Goal: Entertainment & Leisure: Browse casually

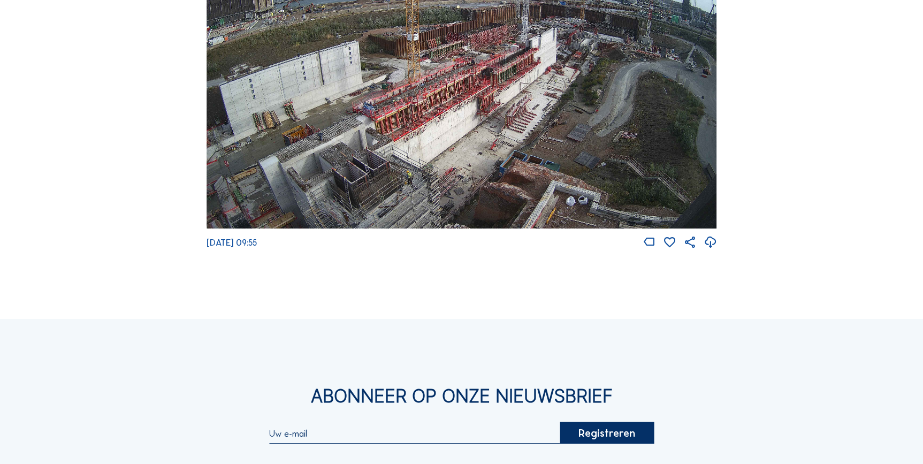
scroll to position [1851, 0]
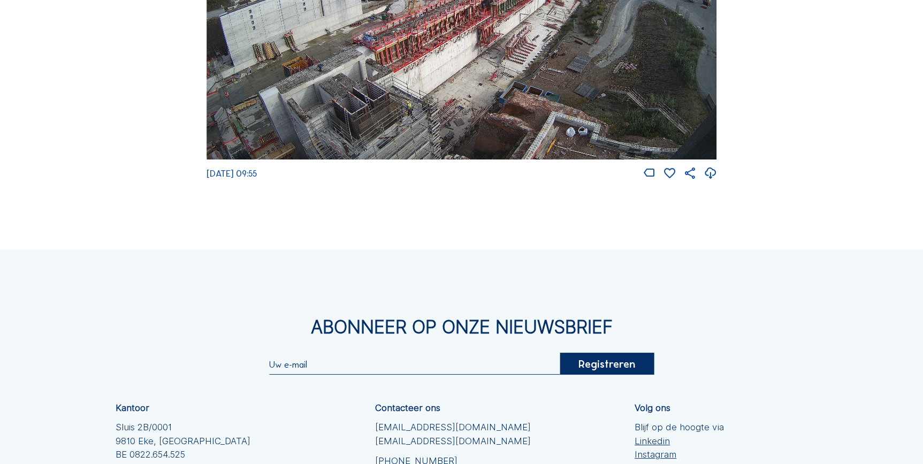
click at [356, 119] on img at bounding box center [461, 15] width 510 height 287
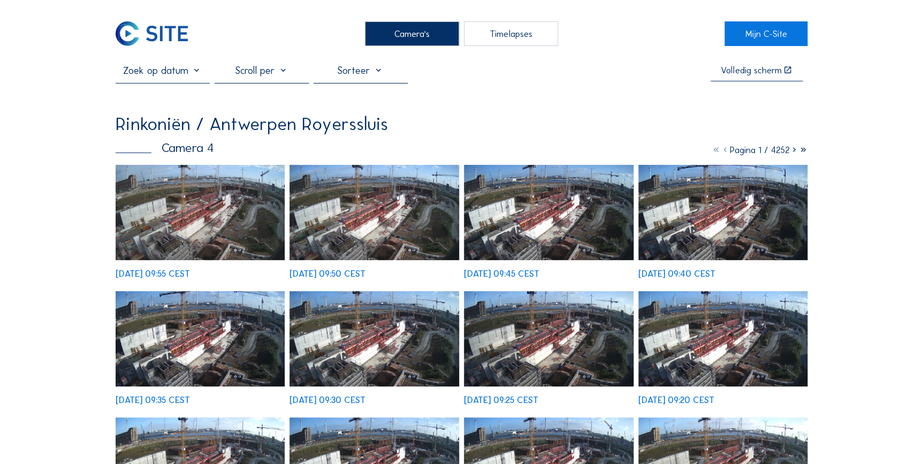
click at [212, 225] on img at bounding box center [201, 212] width 170 height 95
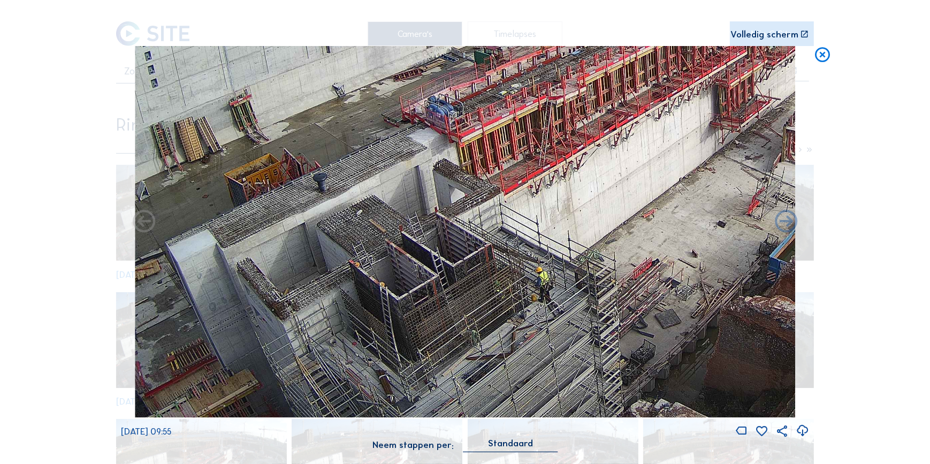
drag, startPoint x: 308, startPoint y: 353, endPoint x: 349, endPoint y: 246, distance: 114.9
click at [347, 248] on img at bounding box center [465, 231] width 660 height 371
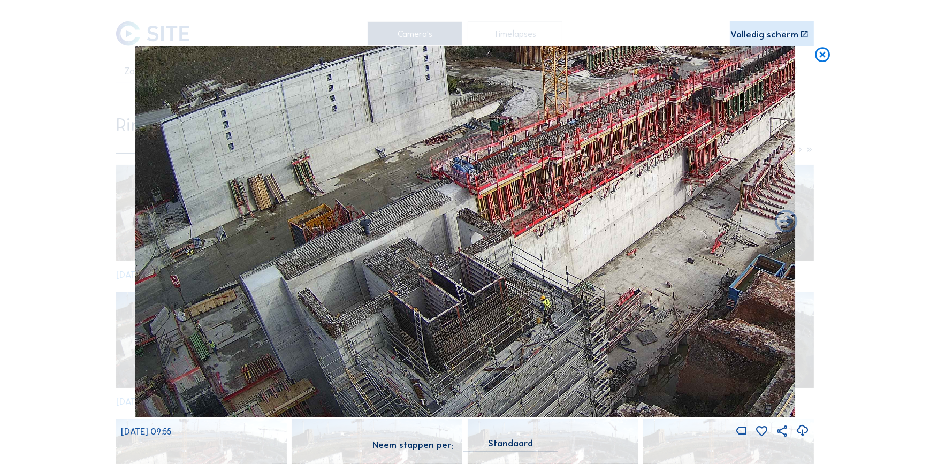
drag, startPoint x: 360, startPoint y: 327, endPoint x: 463, endPoint y: 251, distance: 128.2
click at [463, 251] on img at bounding box center [465, 231] width 660 height 371
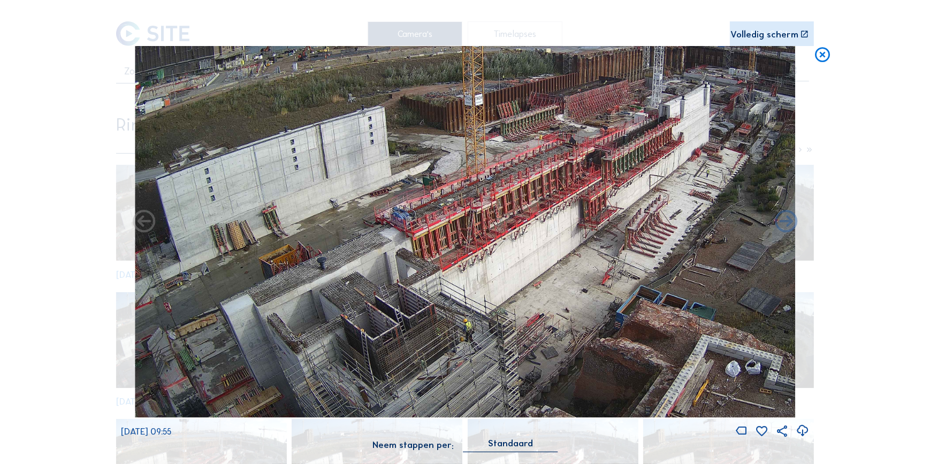
drag, startPoint x: 493, startPoint y: 263, endPoint x: 517, endPoint y: 226, distance: 44.5
click at [517, 226] on img at bounding box center [465, 231] width 660 height 371
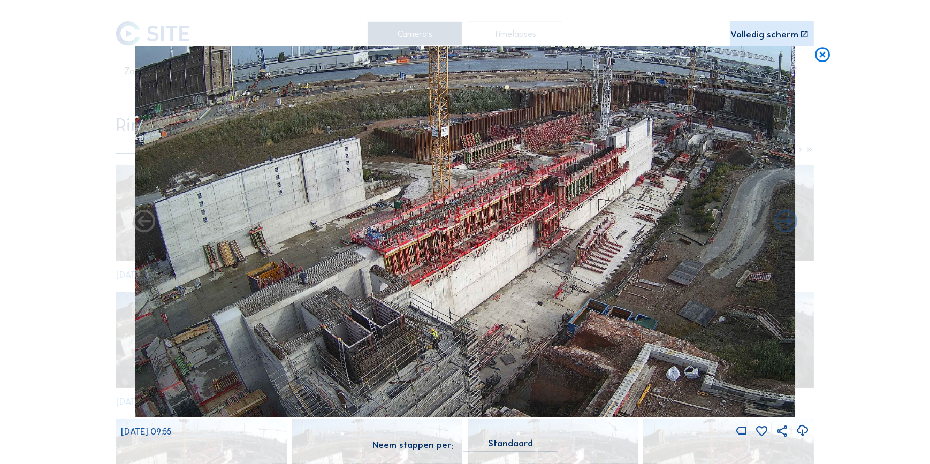
drag, startPoint x: 403, startPoint y: 315, endPoint x: 423, endPoint y: 291, distance: 30.8
click at [423, 292] on img at bounding box center [465, 231] width 660 height 371
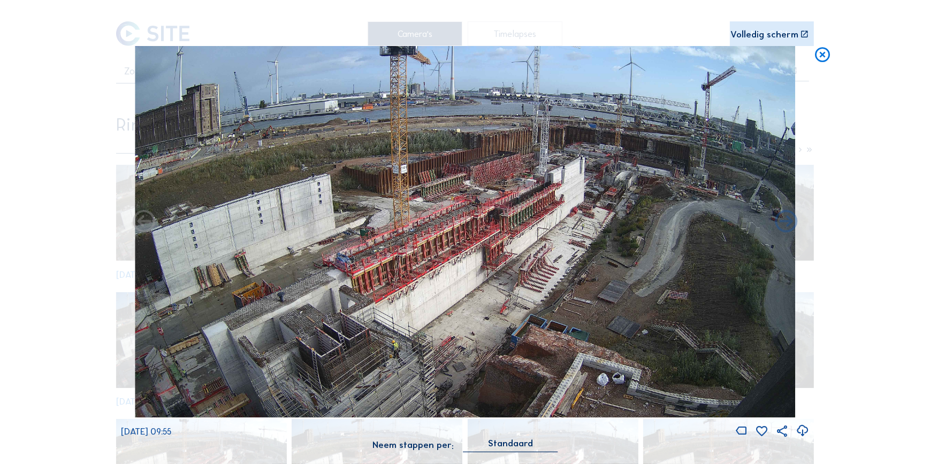
click at [558, 241] on img at bounding box center [465, 231] width 660 height 371
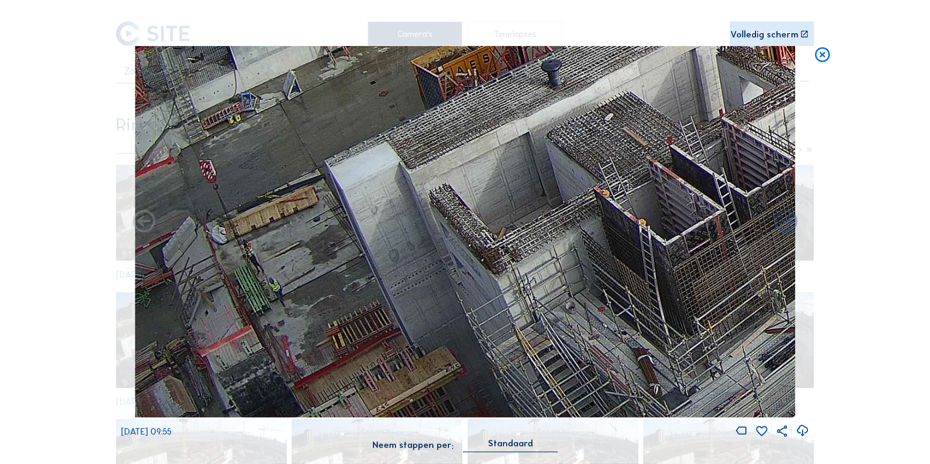
drag, startPoint x: 326, startPoint y: 298, endPoint x: 561, endPoint y: 124, distance: 292.9
click at [561, 124] on img at bounding box center [465, 231] width 660 height 371
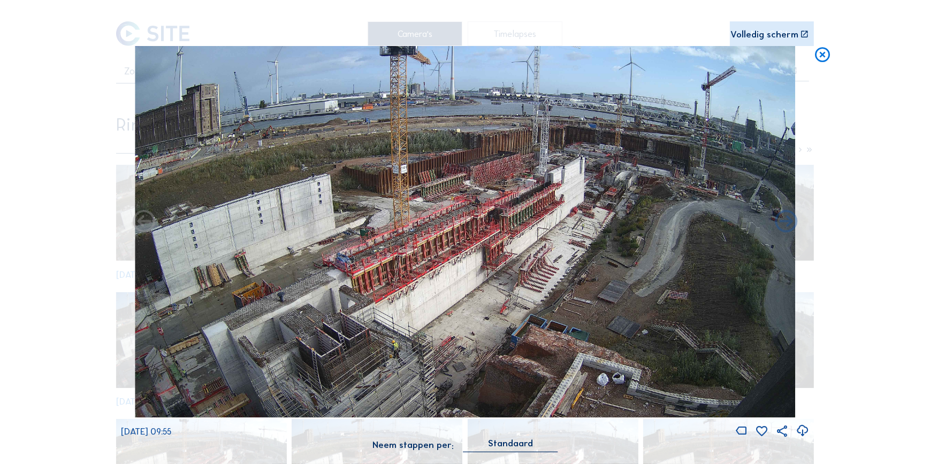
click at [824, 60] on icon at bounding box center [822, 55] width 18 height 19
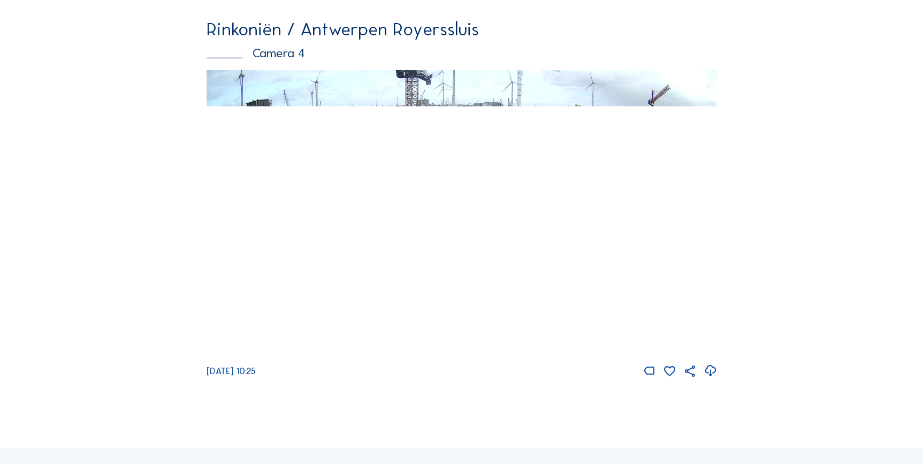
scroll to position [1657, 0]
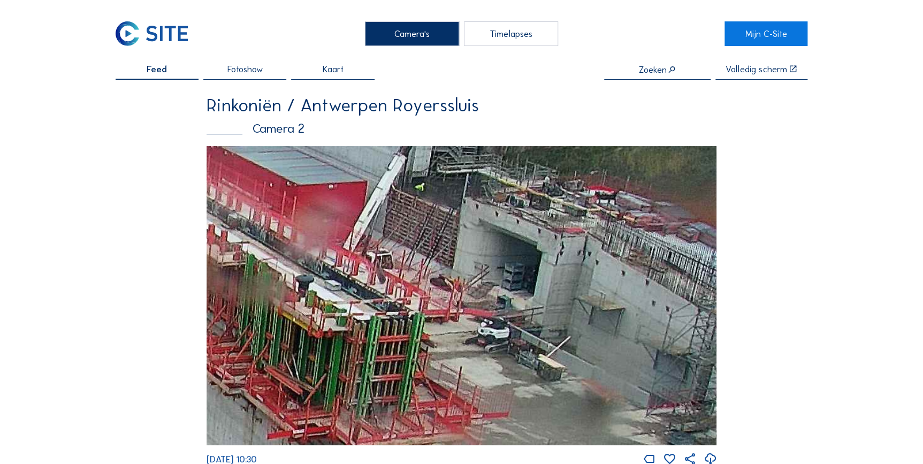
drag, startPoint x: 668, startPoint y: 254, endPoint x: 482, endPoint y: 283, distance: 188.0
click at [485, 283] on img at bounding box center [461, 295] width 510 height 299
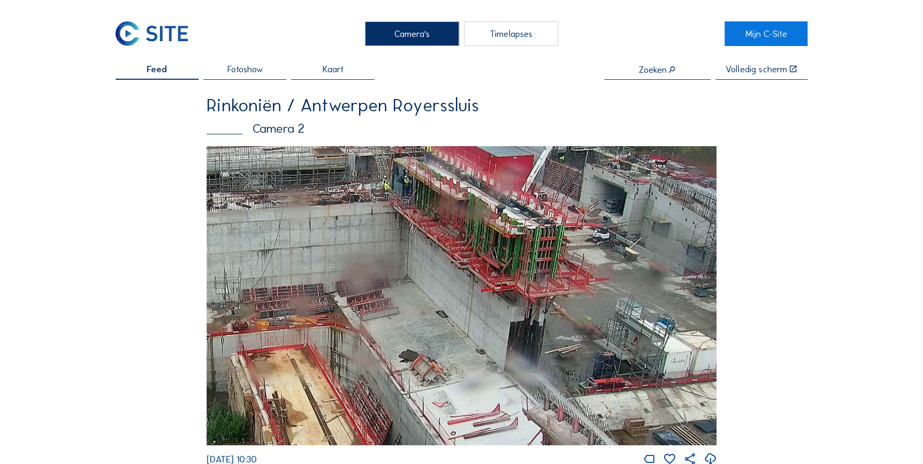
drag, startPoint x: 663, startPoint y: 301, endPoint x: 484, endPoint y: 210, distance: 200.2
click at [484, 211] on img at bounding box center [461, 295] width 510 height 299
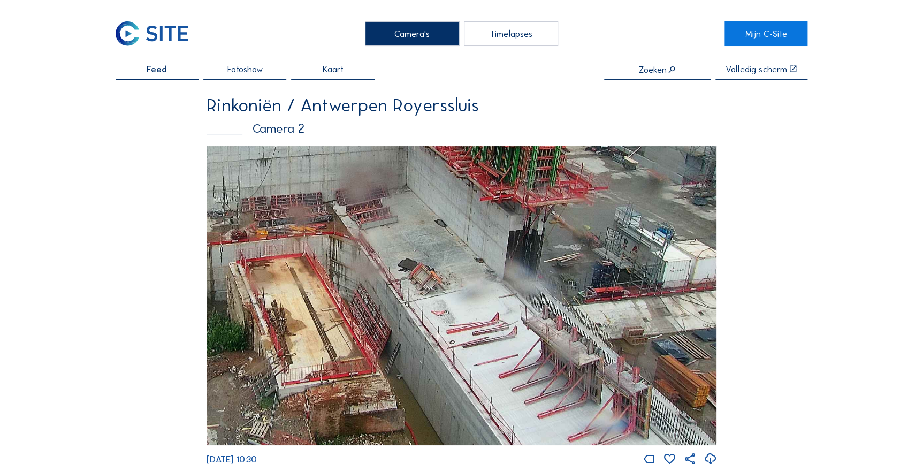
drag, startPoint x: 479, startPoint y: 402, endPoint x: 451, endPoint y: 309, distance: 97.1
click at [451, 309] on img at bounding box center [461, 295] width 510 height 299
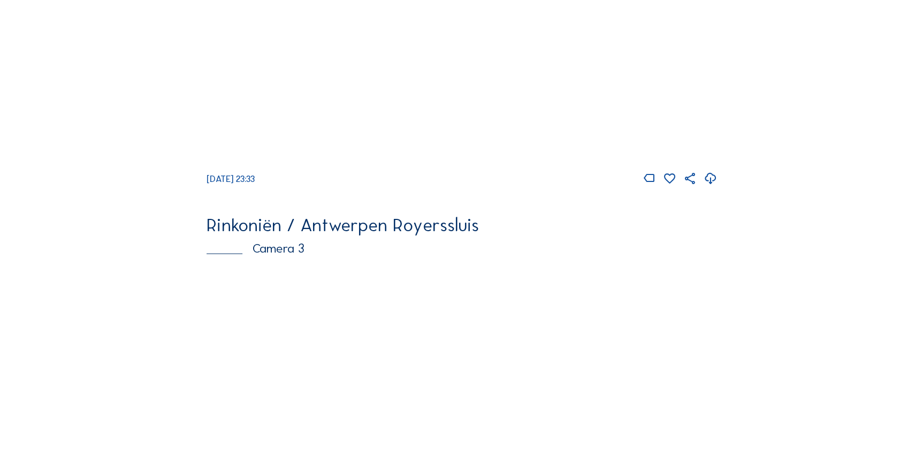
scroll to position [1074, 0]
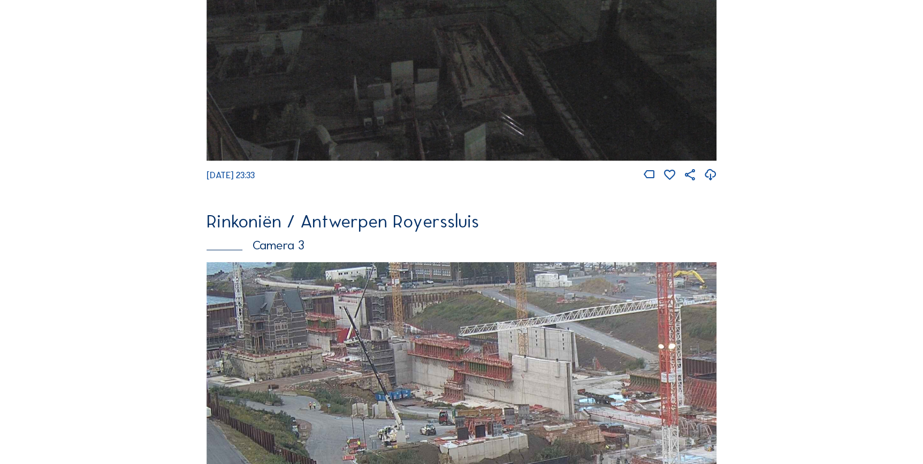
drag, startPoint x: 427, startPoint y: 333, endPoint x: 371, endPoint y: 251, distance: 99.3
click at [371, 251] on div "Rinkoniën / Antwerpen Royerssluis Camera 3 Mo 15 Sep 2025 10:35" at bounding box center [461, 391] width 510 height 358
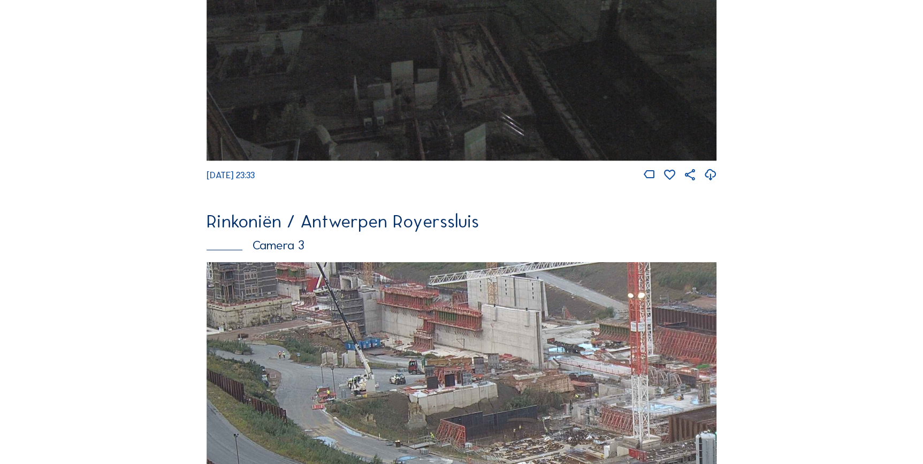
drag, startPoint x: 385, startPoint y: 356, endPoint x: 380, endPoint y: 338, distance: 19.0
click at [380, 338] on img at bounding box center [461, 405] width 510 height 287
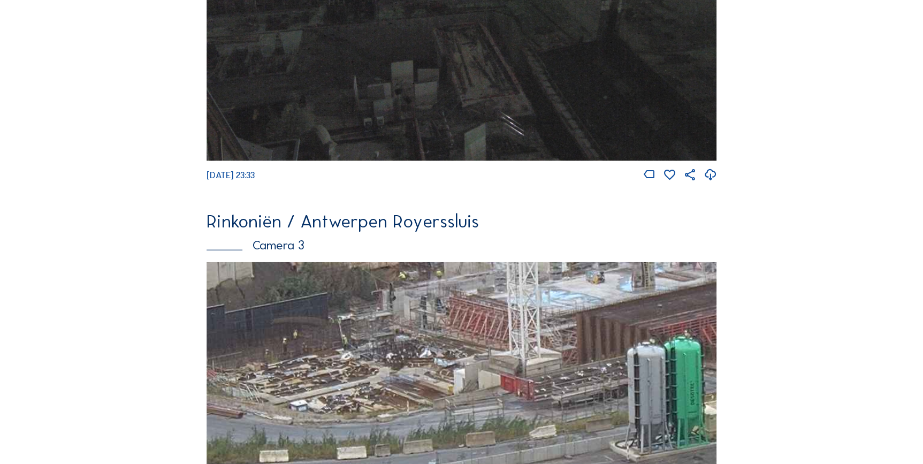
drag, startPoint x: 559, startPoint y: 349, endPoint x: 409, endPoint y: 202, distance: 210.3
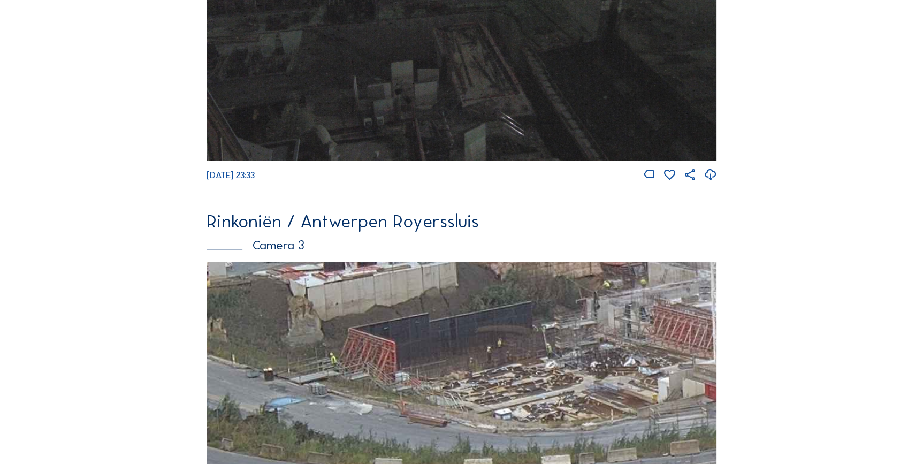
drag, startPoint x: 319, startPoint y: 339, endPoint x: 502, endPoint y: 388, distance: 189.4
click at [501, 390] on img at bounding box center [461, 405] width 510 height 287
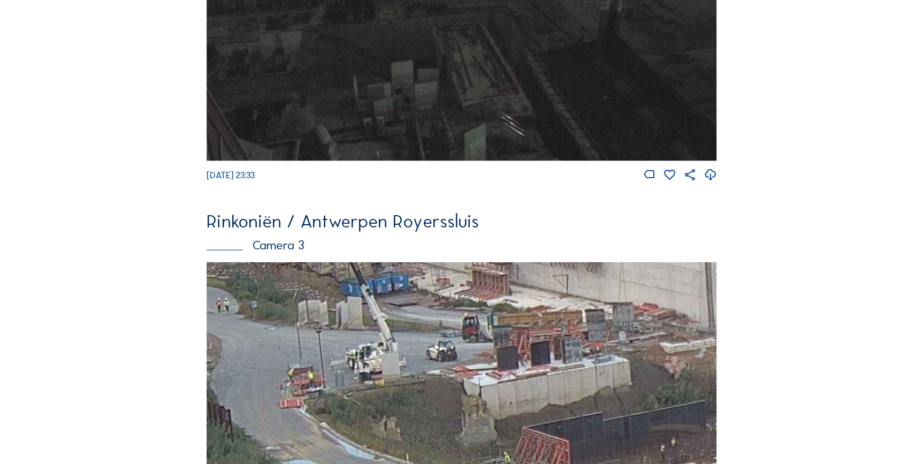
drag, startPoint x: 435, startPoint y: 397, endPoint x: 550, endPoint y: 450, distance: 126.6
click at [550, 450] on img at bounding box center [461, 405] width 510 height 287
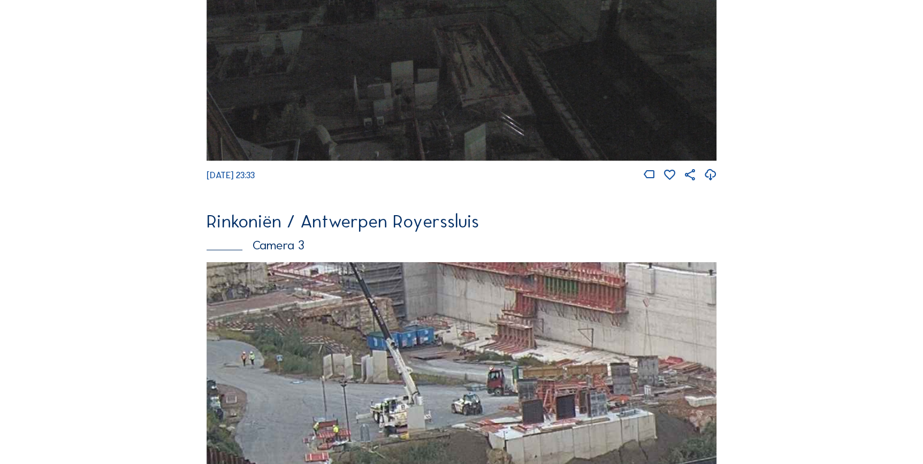
drag, startPoint x: 479, startPoint y: 392, endPoint x: 518, endPoint y: 482, distance: 99.0
click at [518, 463] on html "Camera's Timelapses Mijn C-Site Feed Fotoshow Kaart Zoeken Volledig scherm Rink…" at bounding box center [461, 160] width 923 height 2468
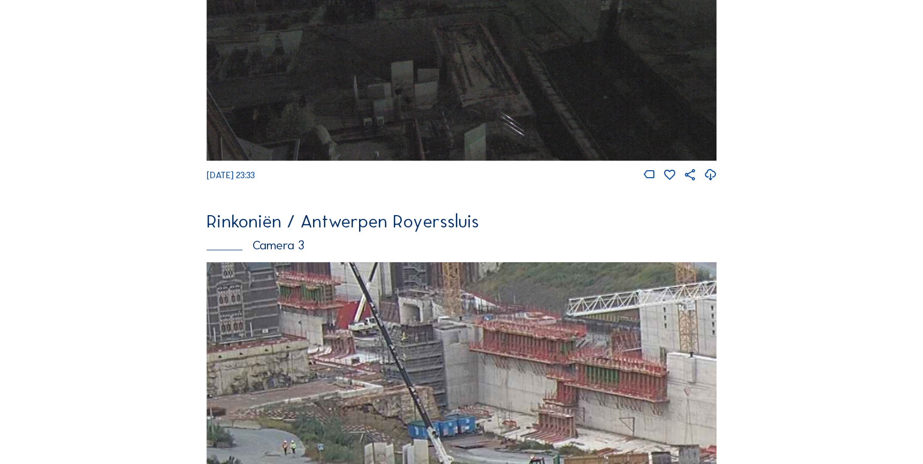
drag, startPoint x: 450, startPoint y: 386, endPoint x: 466, endPoint y: 425, distance: 42.9
click at [469, 433] on img at bounding box center [461, 405] width 510 height 287
